Goal: Find specific page/section: Find specific page/section

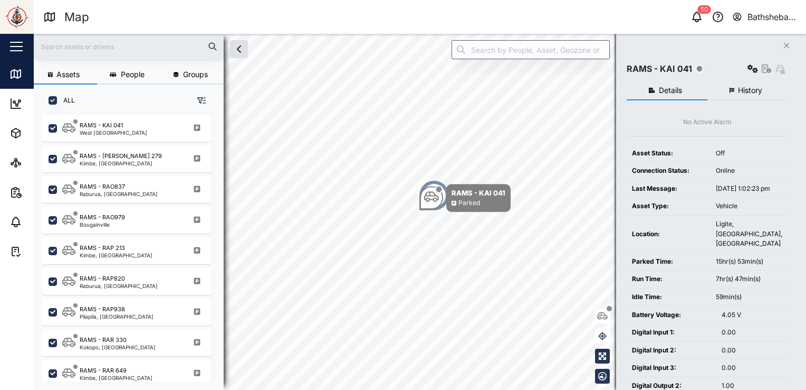
scroll to position [422, 0]
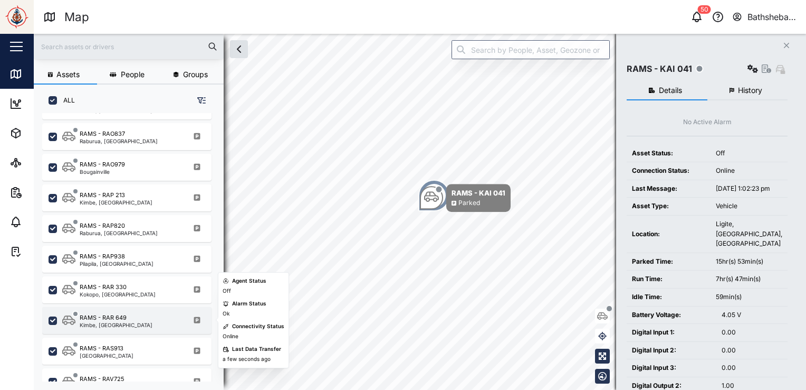
click at [146, 316] on div "RAMS - RAR 649 Kimbe, [GEOGRAPHIC_DATA]" at bounding box center [133, 320] width 143 height 14
click at [125, 318] on div "RAMS - RAR 649" at bounding box center [103, 317] width 47 height 9
